Goal: Task Accomplishment & Management: Use online tool/utility

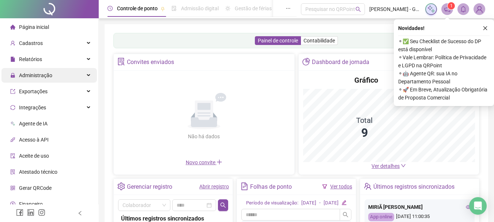
click at [56, 76] on div "Administração" at bounding box center [49, 75] width 96 height 15
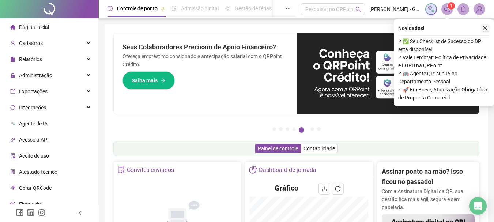
click at [484, 28] on icon "close" at bounding box center [485, 28] width 5 height 5
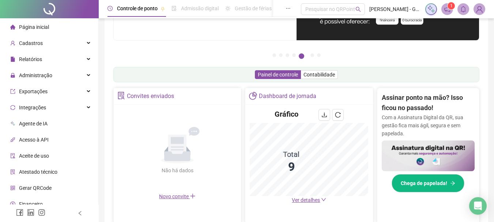
scroll to position [73, 0]
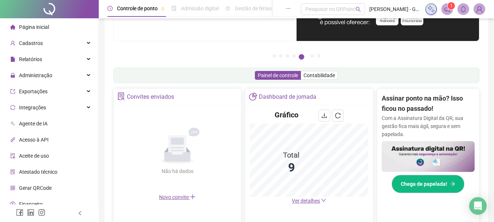
click at [309, 203] on span "Ver detalhes" at bounding box center [306, 201] width 28 height 6
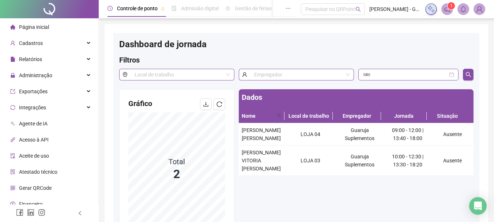
click at [35, 29] on span "Página inicial" at bounding box center [34, 27] width 30 height 6
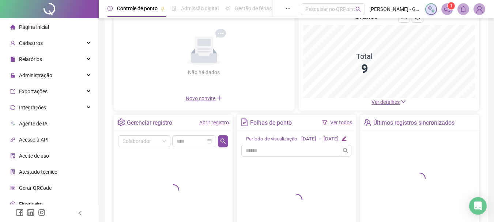
scroll to position [73, 0]
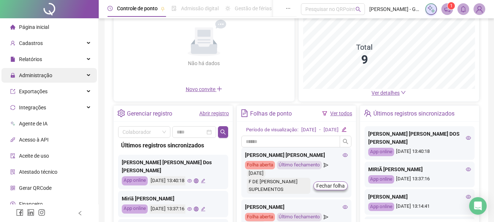
click at [33, 75] on span "Administração" at bounding box center [35, 75] width 33 height 6
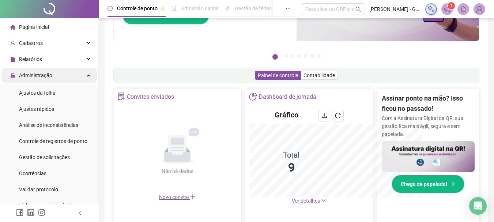
scroll to position [181, 0]
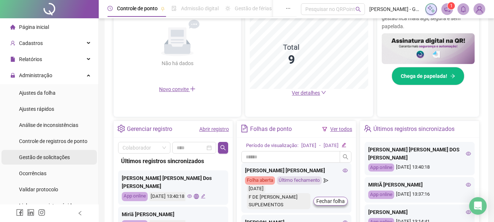
click at [47, 152] on div "Gestão de solicitações" at bounding box center [44, 157] width 51 height 15
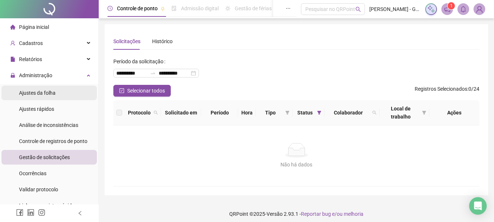
click at [43, 94] on span "Ajustes da folha" at bounding box center [37, 93] width 37 height 6
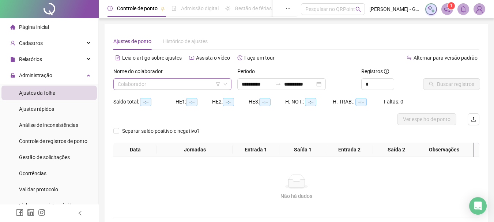
click at [140, 83] on input "search" at bounding box center [169, 84] width 103 height 11
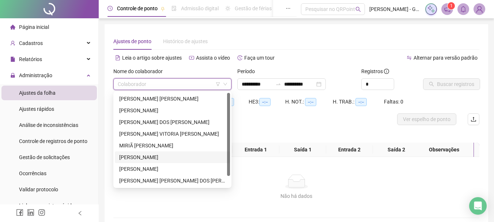
scroll to position [12, 0]
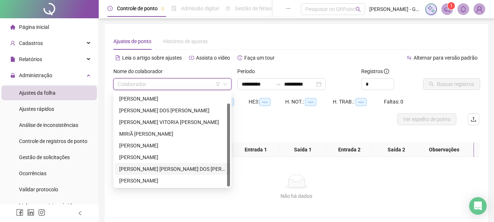
click at [156, 170] on div "[PERSON_NAME]" at bounding box center [172, 169] width 106 height 8
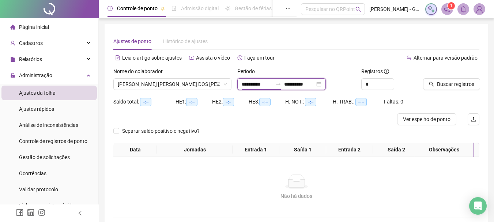
click at [258, 87] on input "**********" at bounding box center [257, 84] width 31 height 8
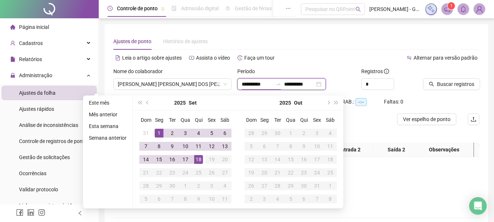
type input "**********"
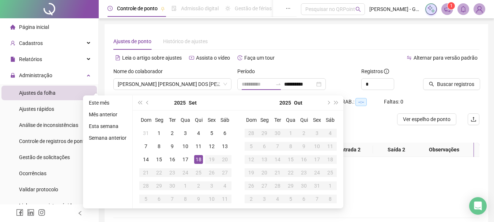
click at [199, 158] on div "18" at bounding box center [198, 159] width 9 height 9
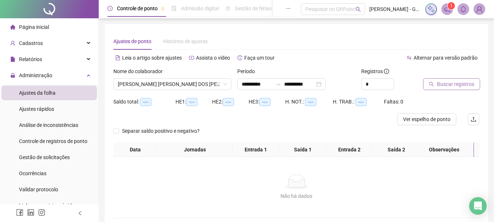
click at [456, 85] on span "Buscar registros" at bounding box center [455, 84] width 37 height 8
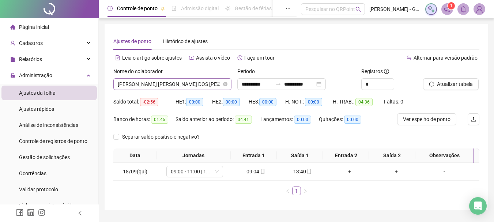
click at [202, 87] on span "[PERSON_NAME]" at bounding box center [172, 84] width 109 height 11
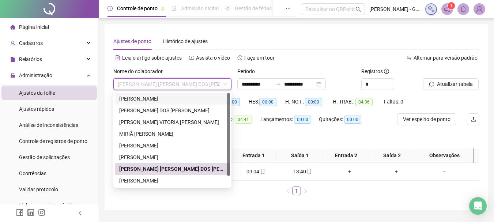
scroll to position [0, 0]
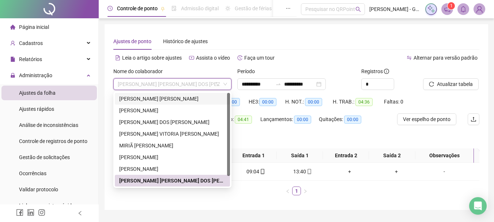
click at [158, 100] on div "[PERSON_NAME]" at bounding box center [172, 99] width 106 height 8
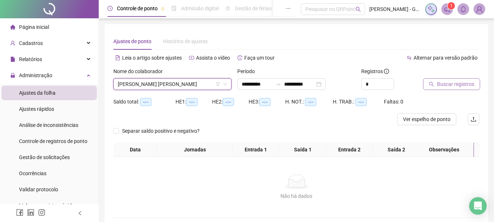
click at [448, 87] on span "Buscar registros" at bounding box center [455, 84] width 37 height 8
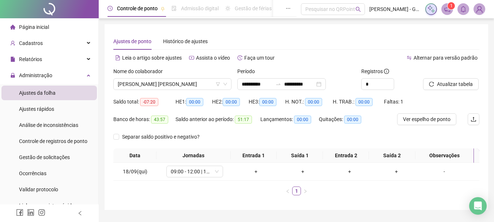
click at [37, 29] on span "Página inicial" at bounding box center [34, 27] width 30 height 6
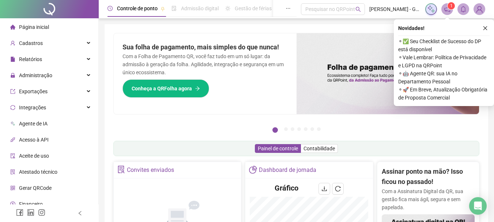
scroll to position [110, 0]
